Goal: Find specific page/section: Find specific page/section

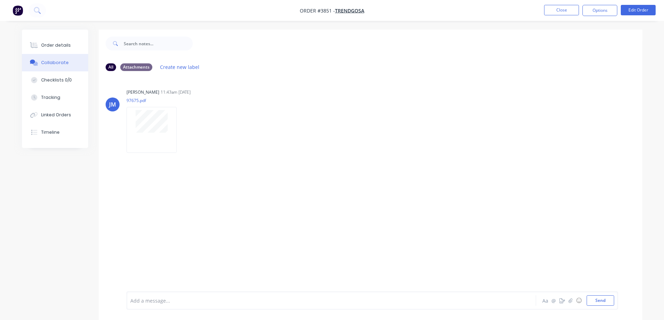
click at [36, 10] on icon at bounding box center [37, 10] width 7 height 7
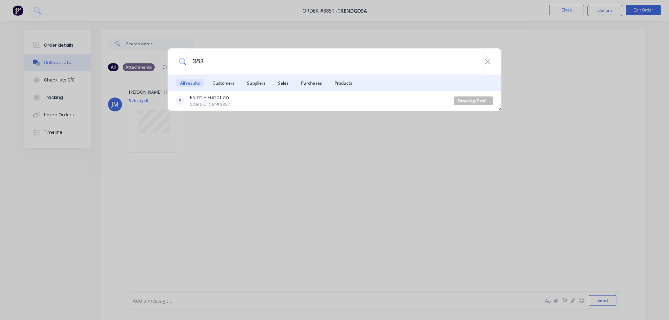
type input "3835"
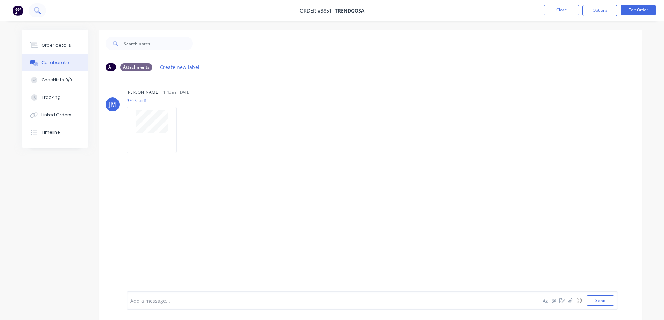
click at [37, 11] on icon at bounding box center [37, 10] width 7 height 7
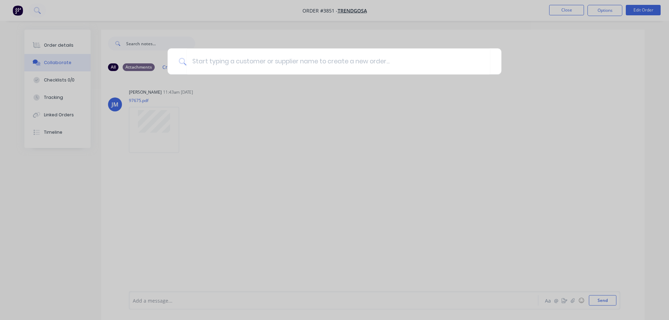
click at [573, 10] on div at bounding box center [334, 160] width 669 height 320
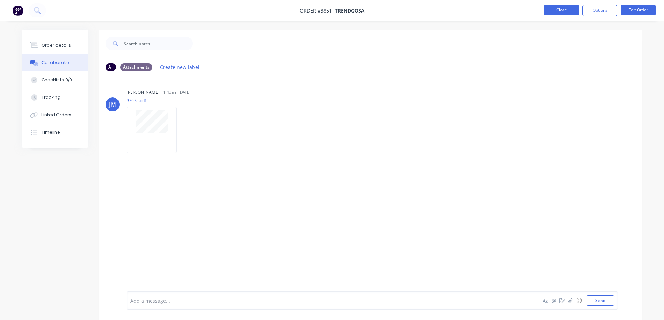
click at [572, 10] on button "Close" at bounding box center [561, 10] width 35 height 10
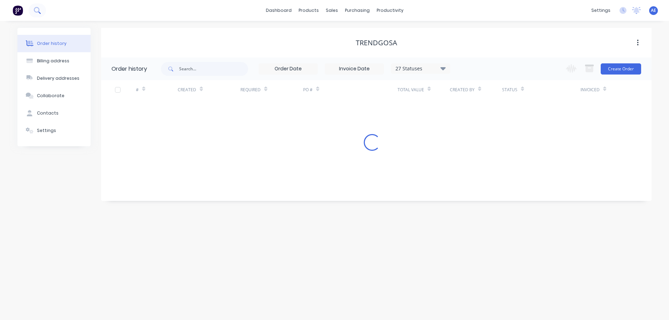
click at [38, 13] on icon at bounding box center [37, 10] width 7 height 7
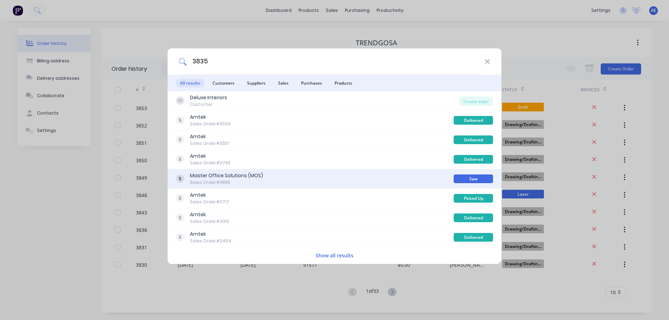
type input "3835"
click at [216, 177] on div "Master Office Solutions (MOS)" at bounding box center [226, 175] width 73 height 7
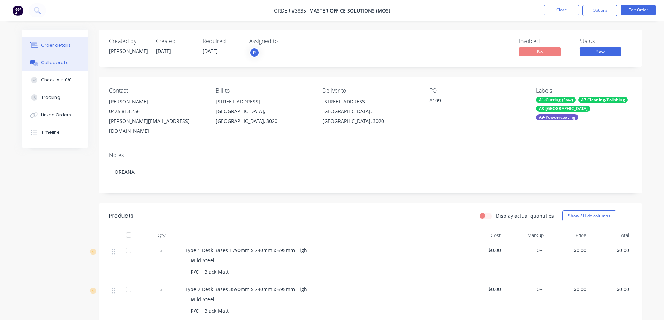
click at [49, 59] on button "Collaborate" at bounding box center [55, 62] width 66 height 17
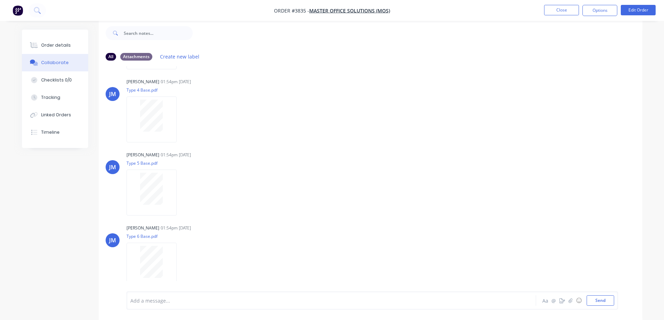
scroll to position [230, 0]
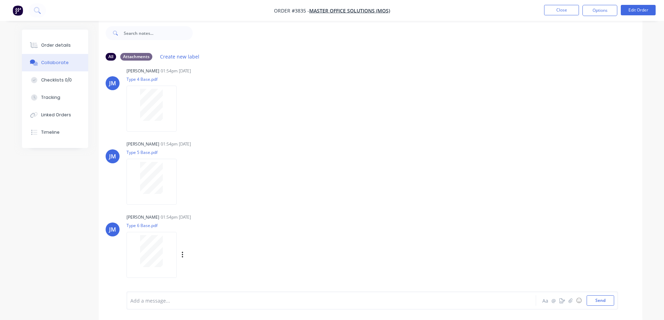
click at [165, 244] on div at bounding box center [152, 251] width 44 height 32
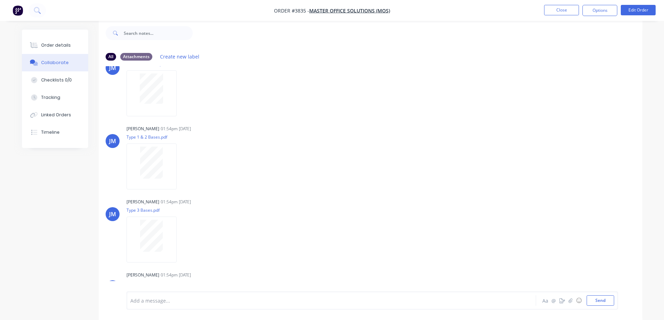
scroll to position [21, 0]
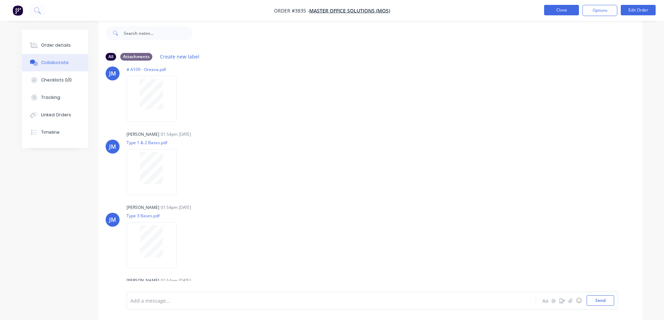
click at [549, 10] on button "Close" at bounding box center [561, 10] width 35 height 10
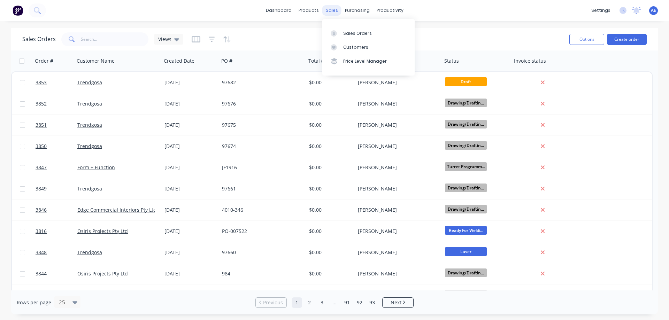
click at [332, 10] on div "sales" at bounding box center [331, 10] width 19 height 10
click at [355, 36] on div "Sales Orders" at bounding box center [357, 33] width 29 height 6
